Goal: Task Accomplishment & Management: Use online tool/utility

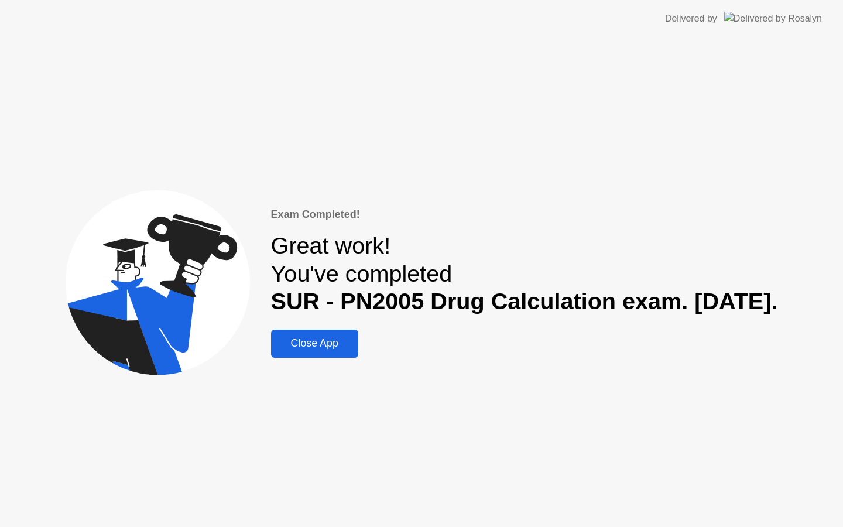
click at [271, 320] on div "Exam Completed! Great work! You've completed SUR - PN2005 Drug Calculation exam…" at bounding box center [524, 282] width 507 height 151
click at [271, 334] on button "Close App" at bounding box center [314, 344] width 87 height 28
